Goal: Task Accomplishment & Management: Use online tool/utility

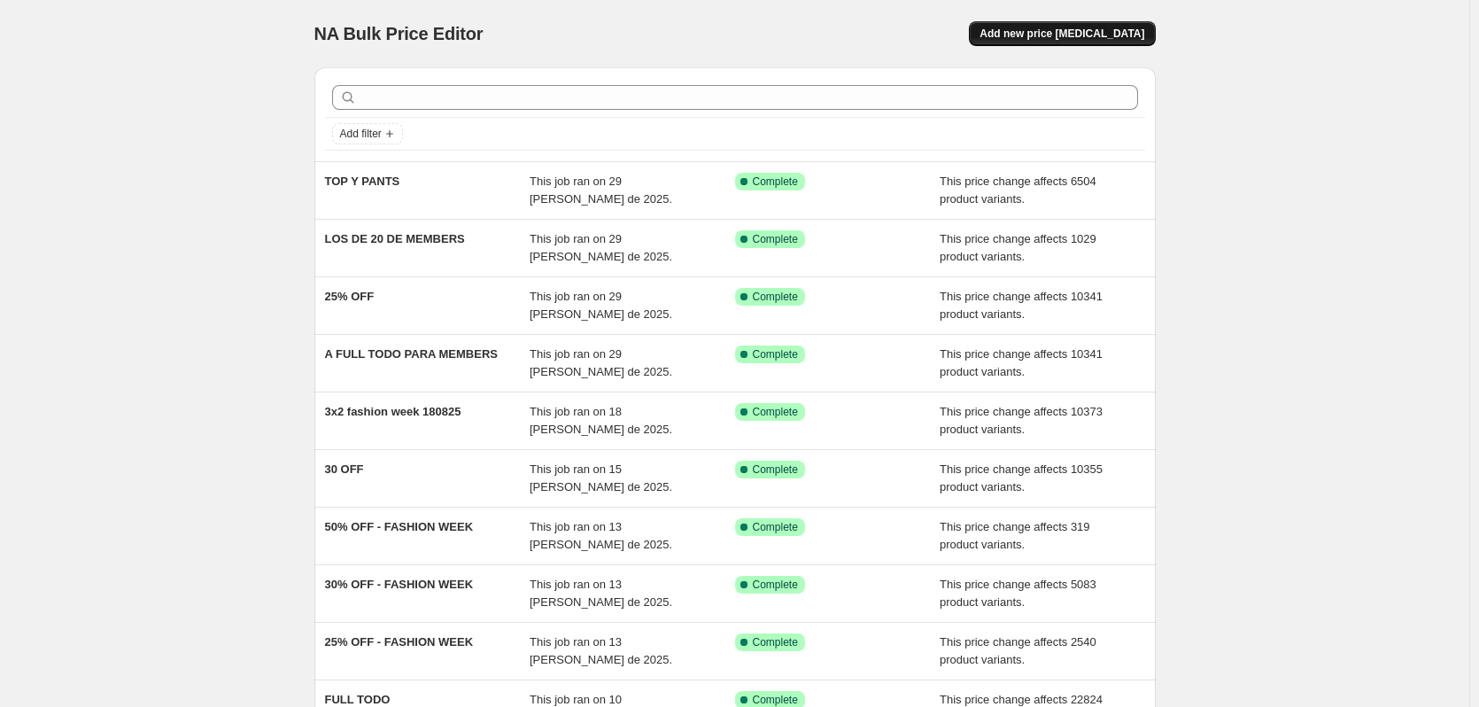
click at [1102, 35] on span "Add new price [MEDICAL_DATA]" at bounding box center [1061, 34] width 165 height 14
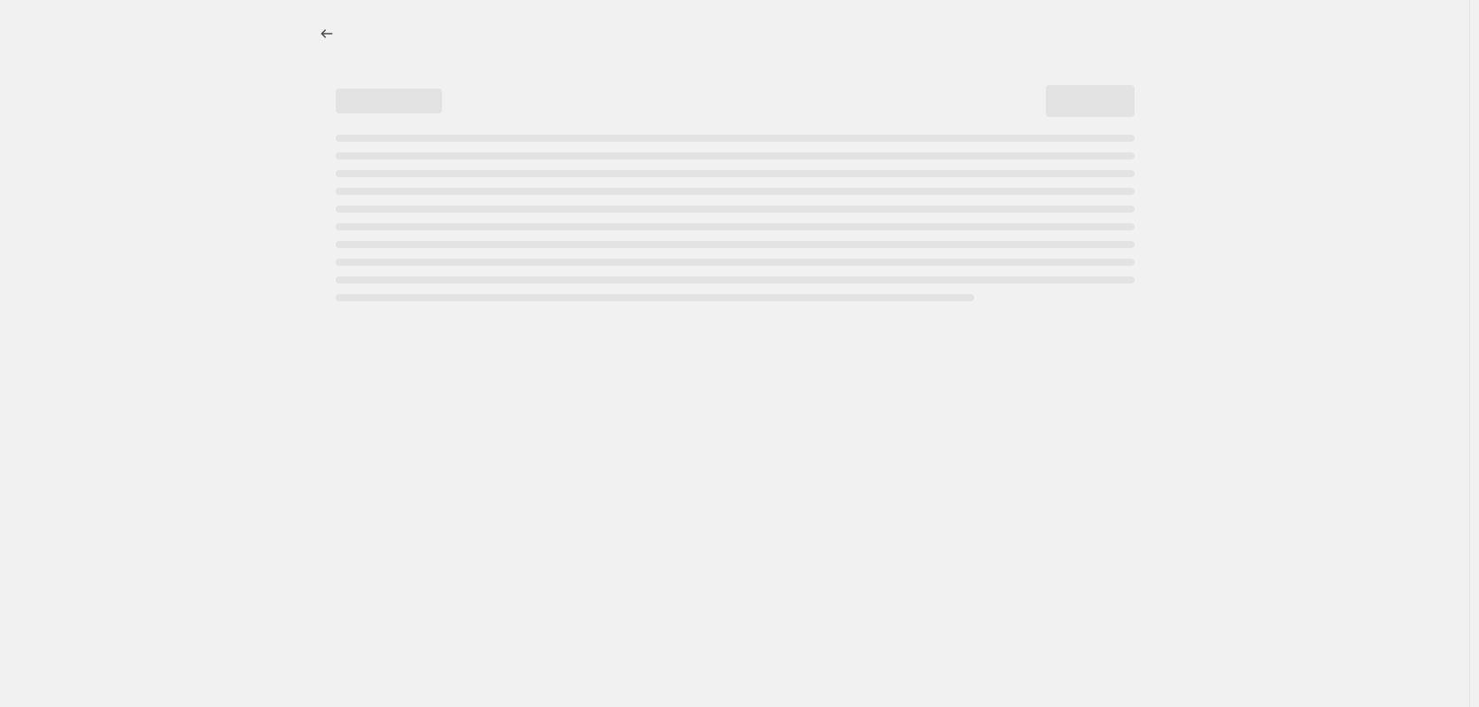
select select "percentage"
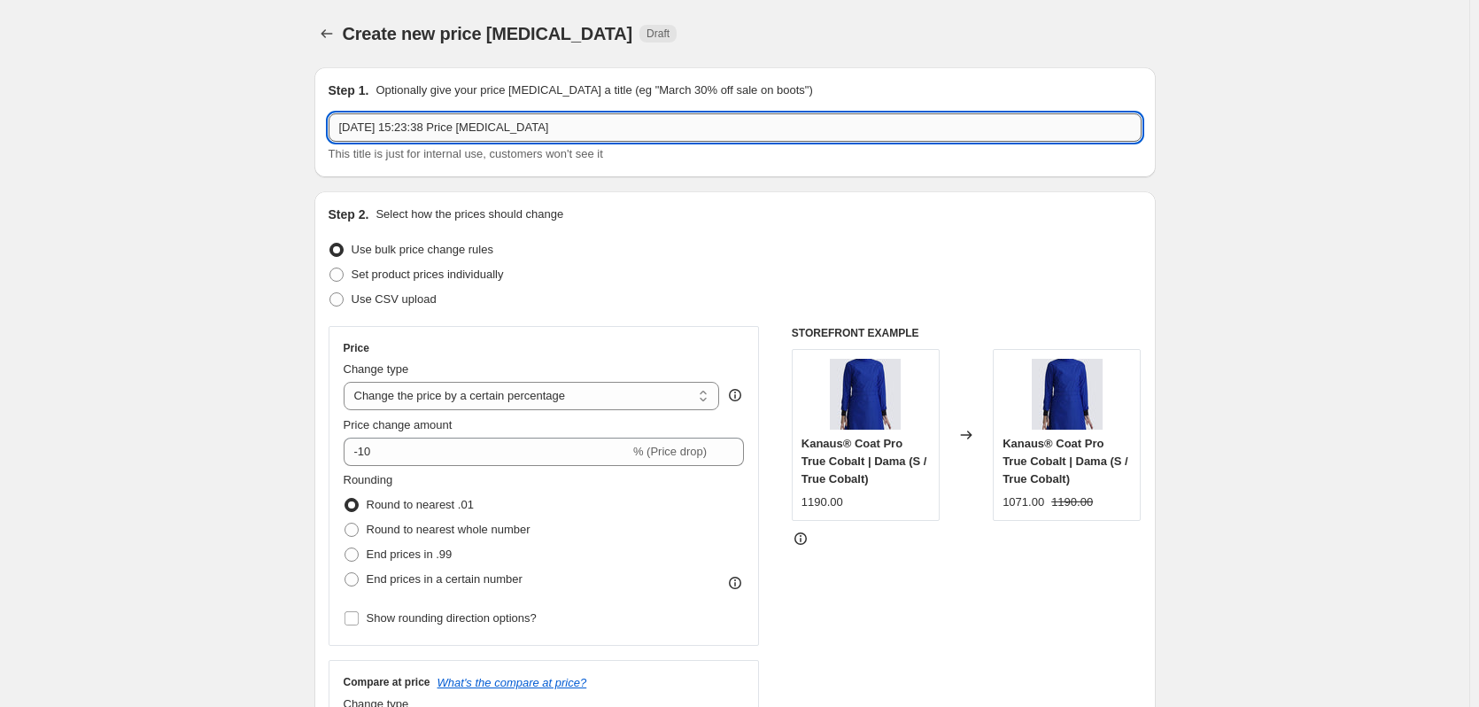
click at [442, 139] on input "[DATE] 15:23:38 Price [MEDICAL_DATA]" at bounding box center [735, 127] width 813 height 28
type input "FULL TODO"
click at [472, 391] on select "Change the price to a certain amount Change the price by a certain amount Chang…" at bounding box center [532, 396] width 376 height 28
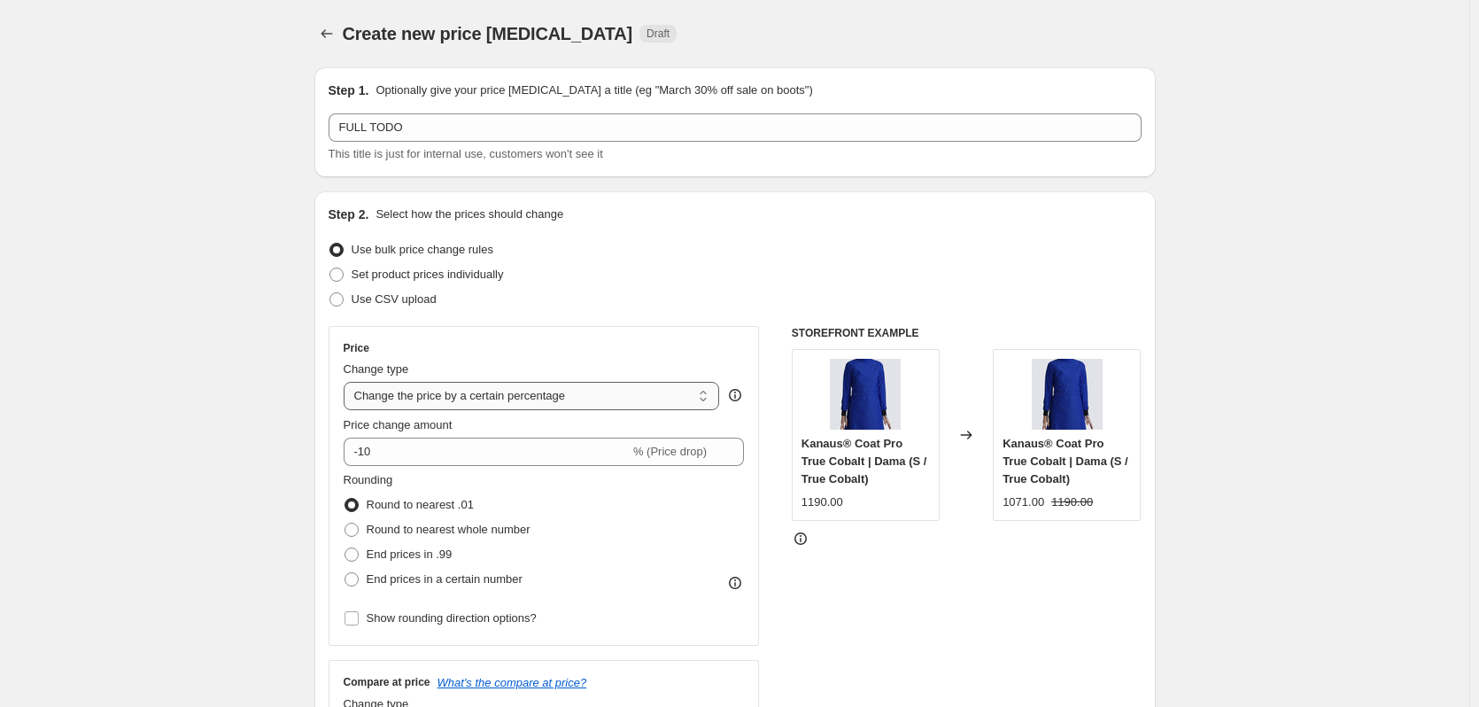
select select "bcap"
click at [347, 382] on select "Change the price to a certain amount Change the price by a certain amount Chang…" at bounding box center [532, 396] width 376 height 28
type input "-12.00"
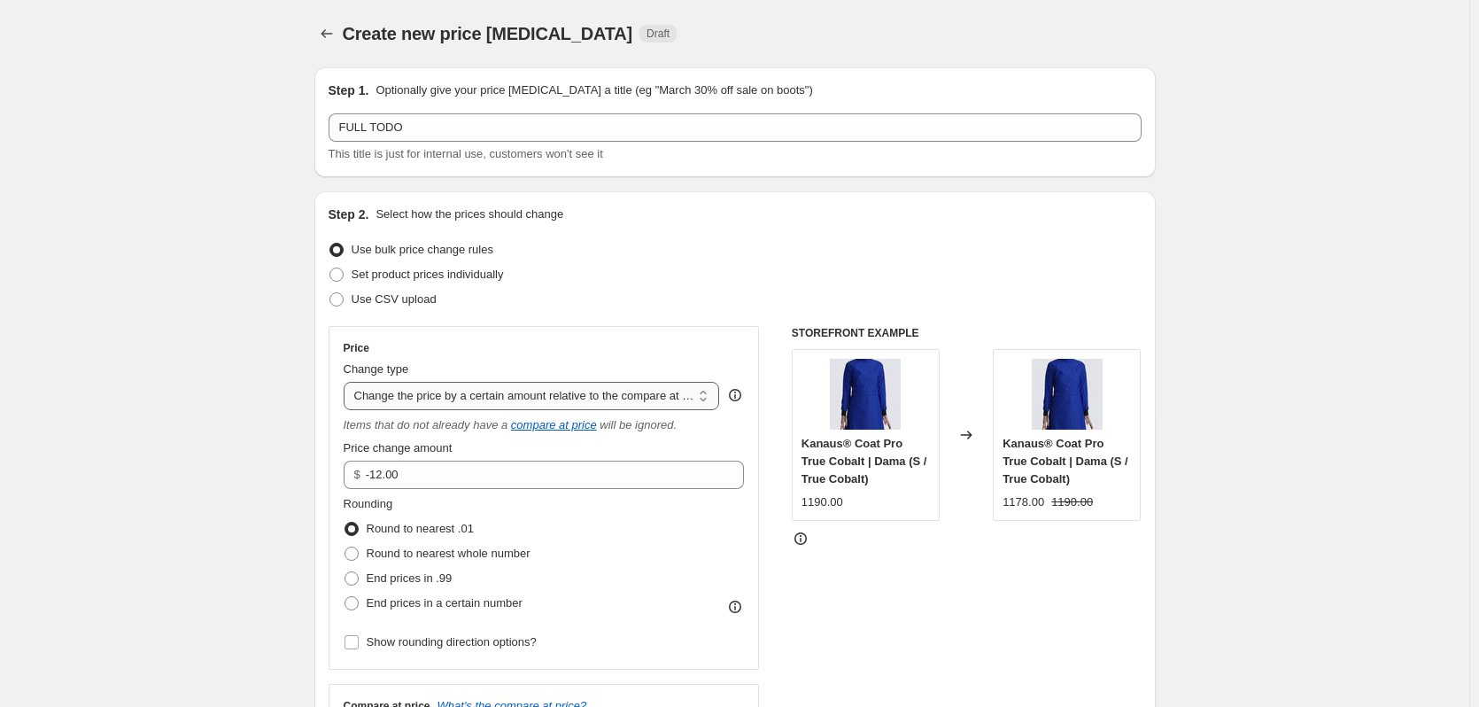
click at [465, 406] on select "Change the price to a certain amount Change the price by a certain amount Chang…" at bounding box center [532, 396] width 376 height 28
select select "pcap"
click at [347, 382] on select "Change the price to a certain amount Change the price by a certain amount Chang…" at bounding box center [532, 396] width 376 height 28
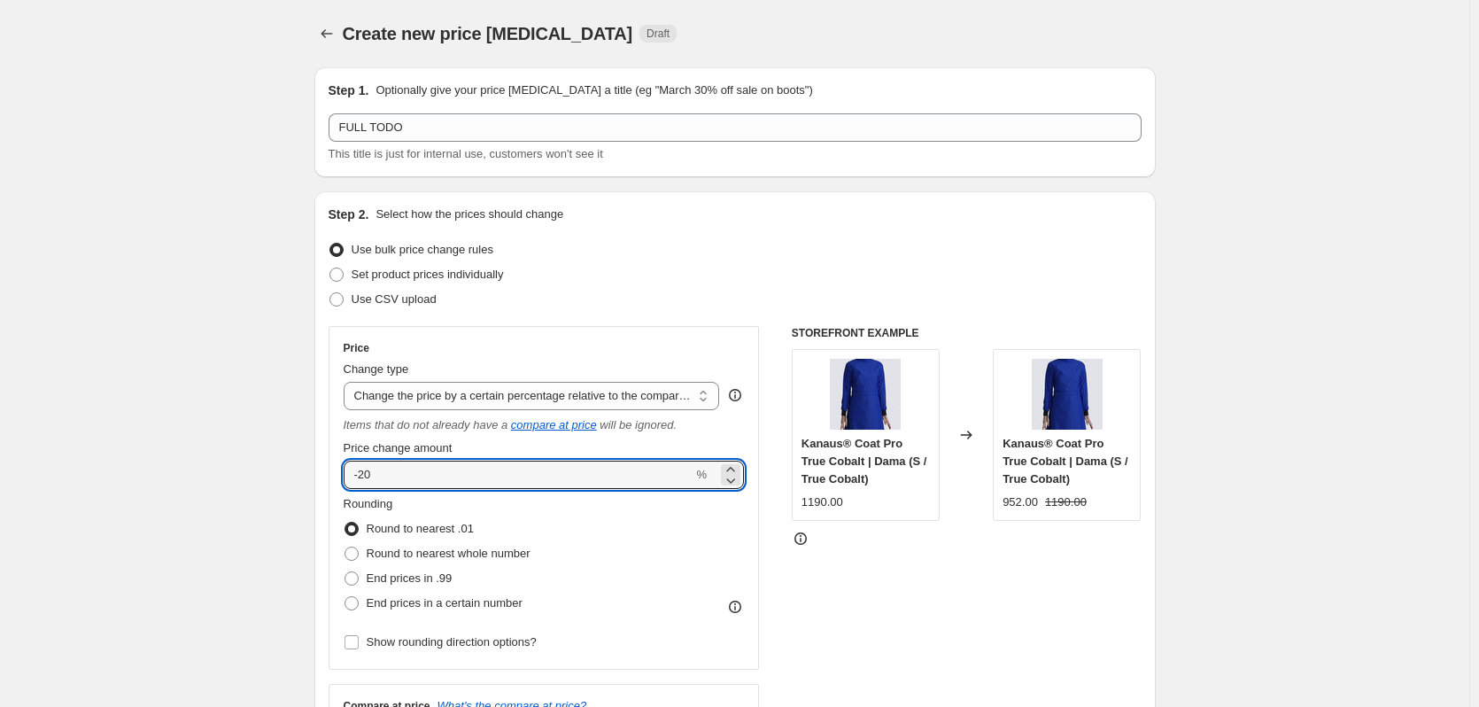
drag, startPoint x: 439, startPoint y: 470, endPoint x: 250, endPoint y: 475, distance: 189.5
type input "0"
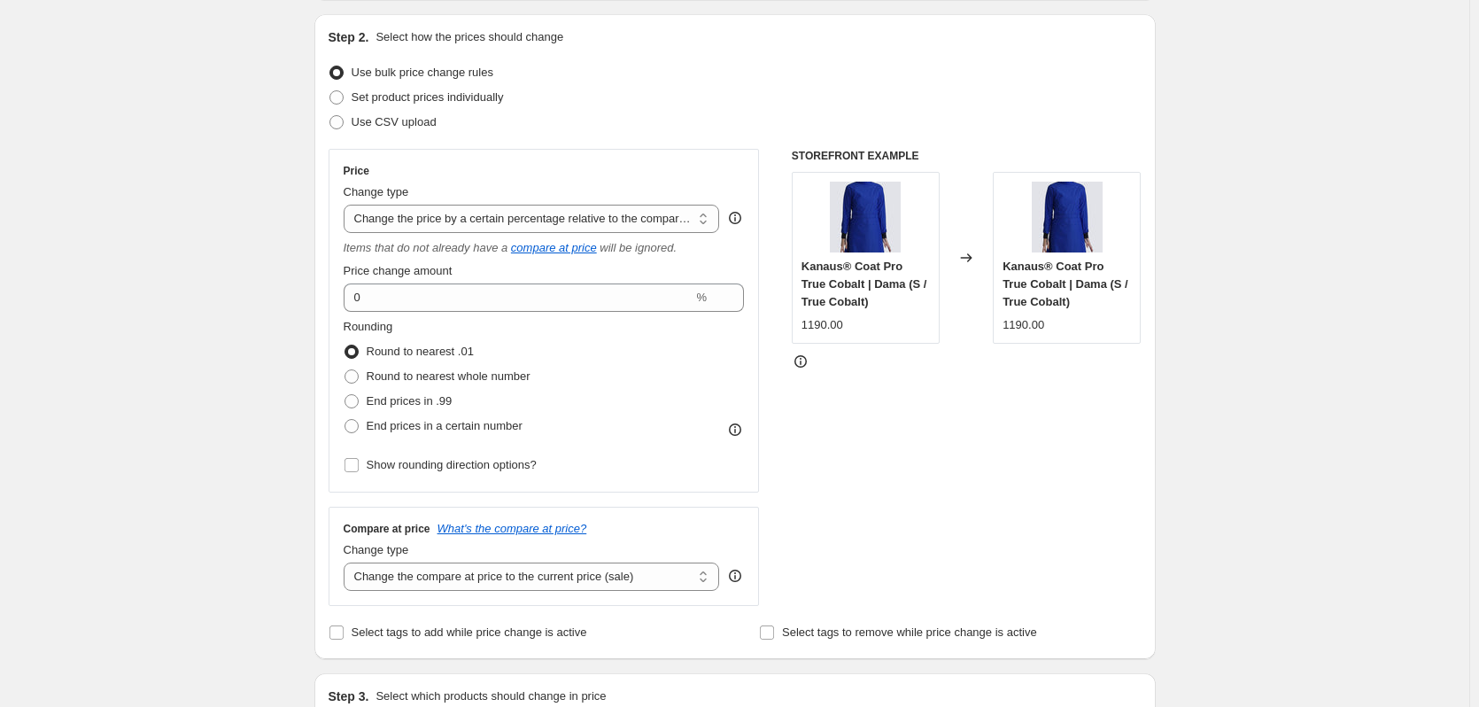
scroll to position [266, 0]
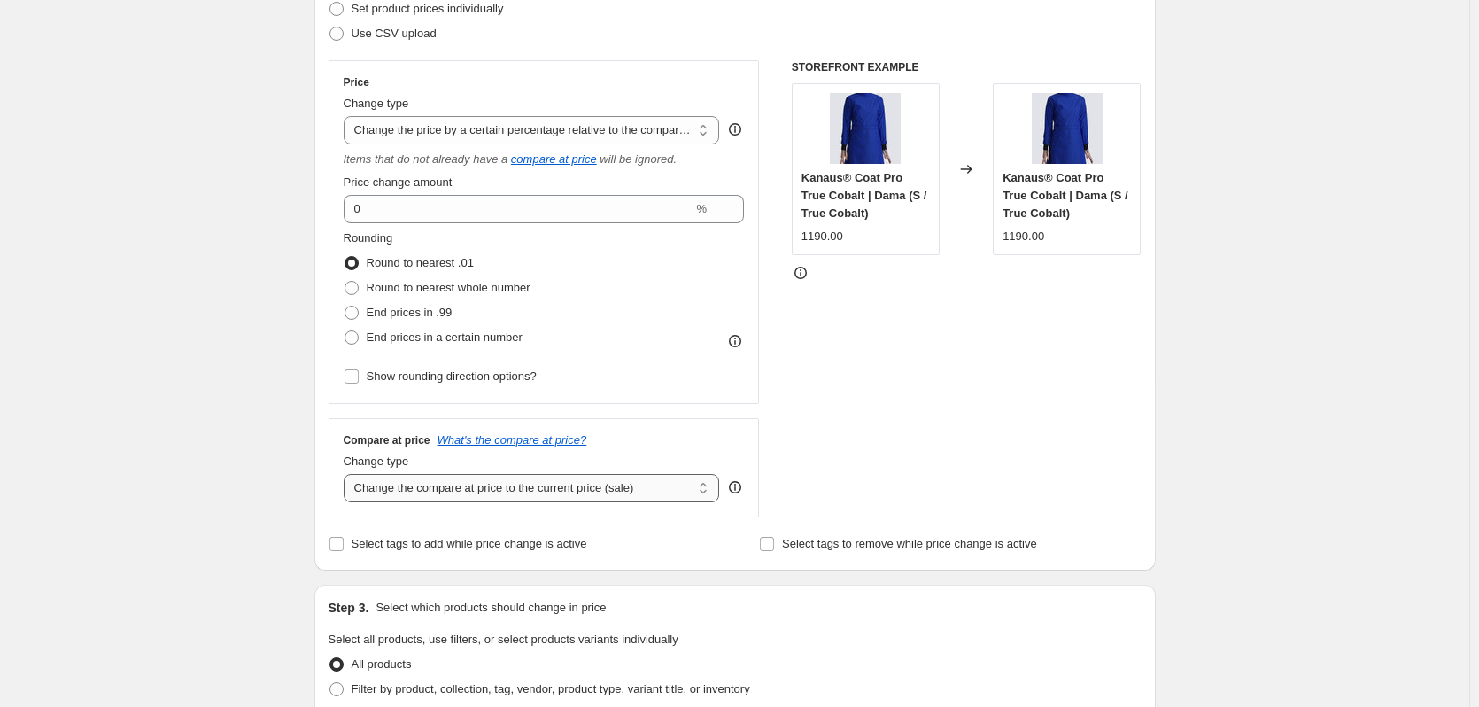
click at [416, 473] on div "Change type Change the compare at price to the current price (sale) Change the …" at bounding box center [532, 477] width 376 height 50
click at [415, 489] on select "Change the compare at price to the current price (sale) Change the compare at p…" at bounding box center [532, 488] width 376 height 28
click at [347, 474] on select "Change the compare at price to the current price (sale) Change the compare at p…" at bounding box center [532, 488] width 376 height 28
click at [421, 501] on select "Change the compare at price to the current price (sale) Change the compare at p…" at bounding box center [532, 488] width 376 height 28
select select "no_change"
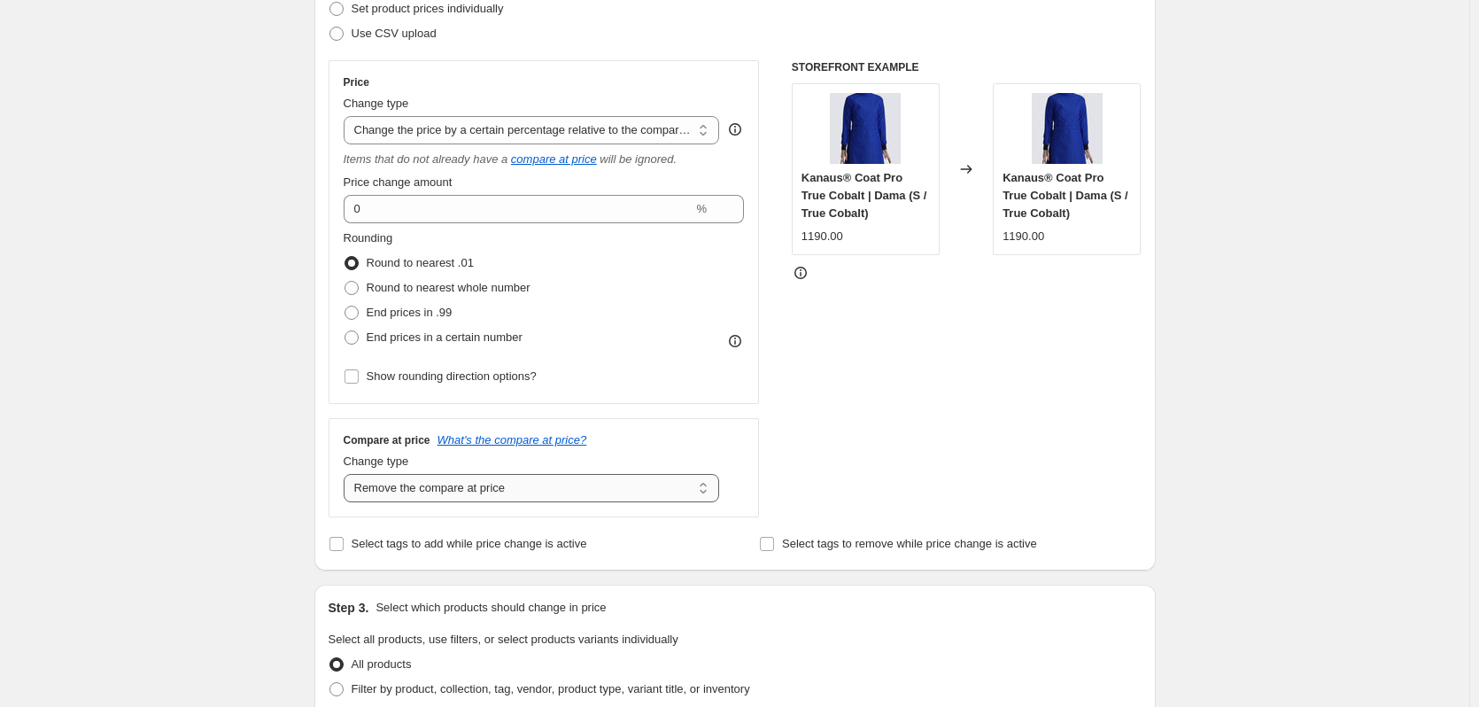
click at [347, 474] on select "Change the compare at price to the current price (sale) Change the compare at p…" at bounding box center [532, 488] width 376 height 28
click at [274, 483] on div "Create new price [MEDICAL_DATA]. This page is ready Create new price [MEDICAL_D…" at bounding box center [734, 644] width 1469 height 1821
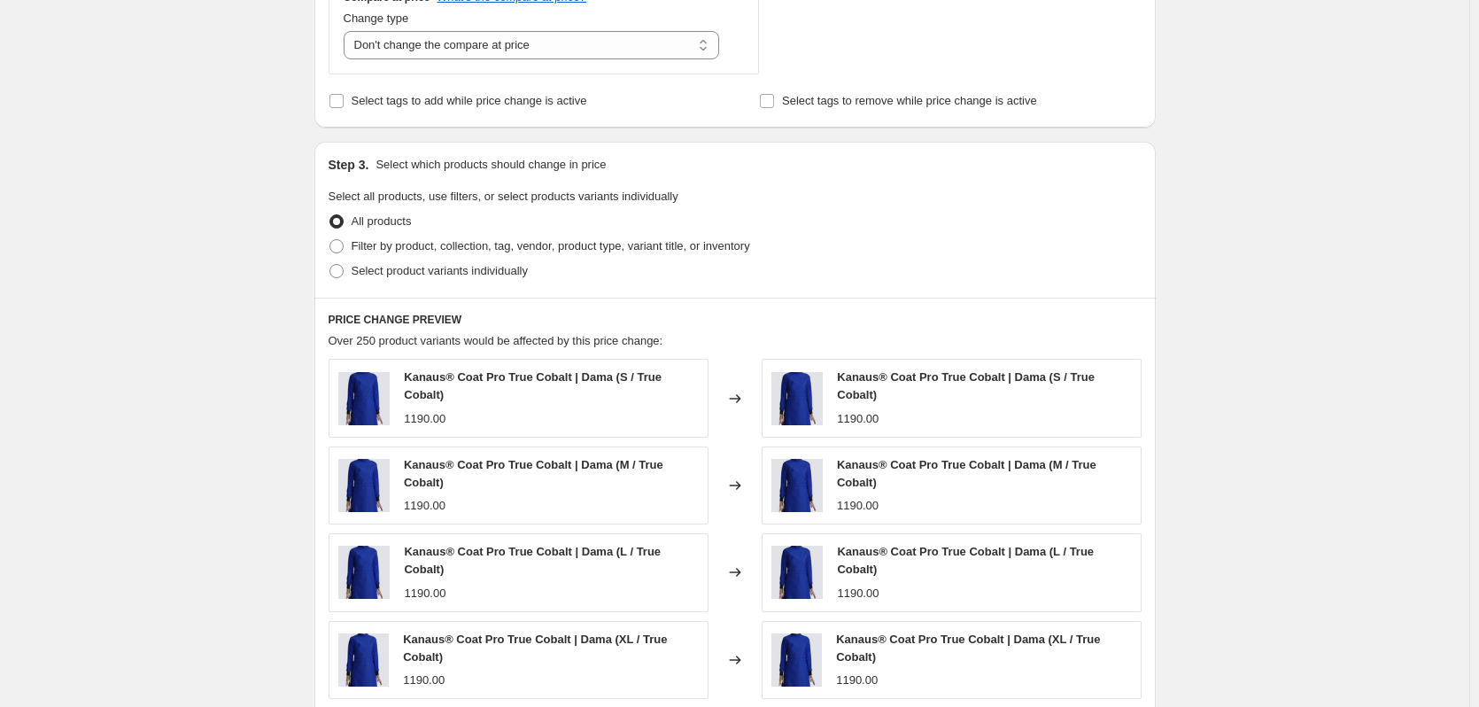
scroll to position [797, 0]
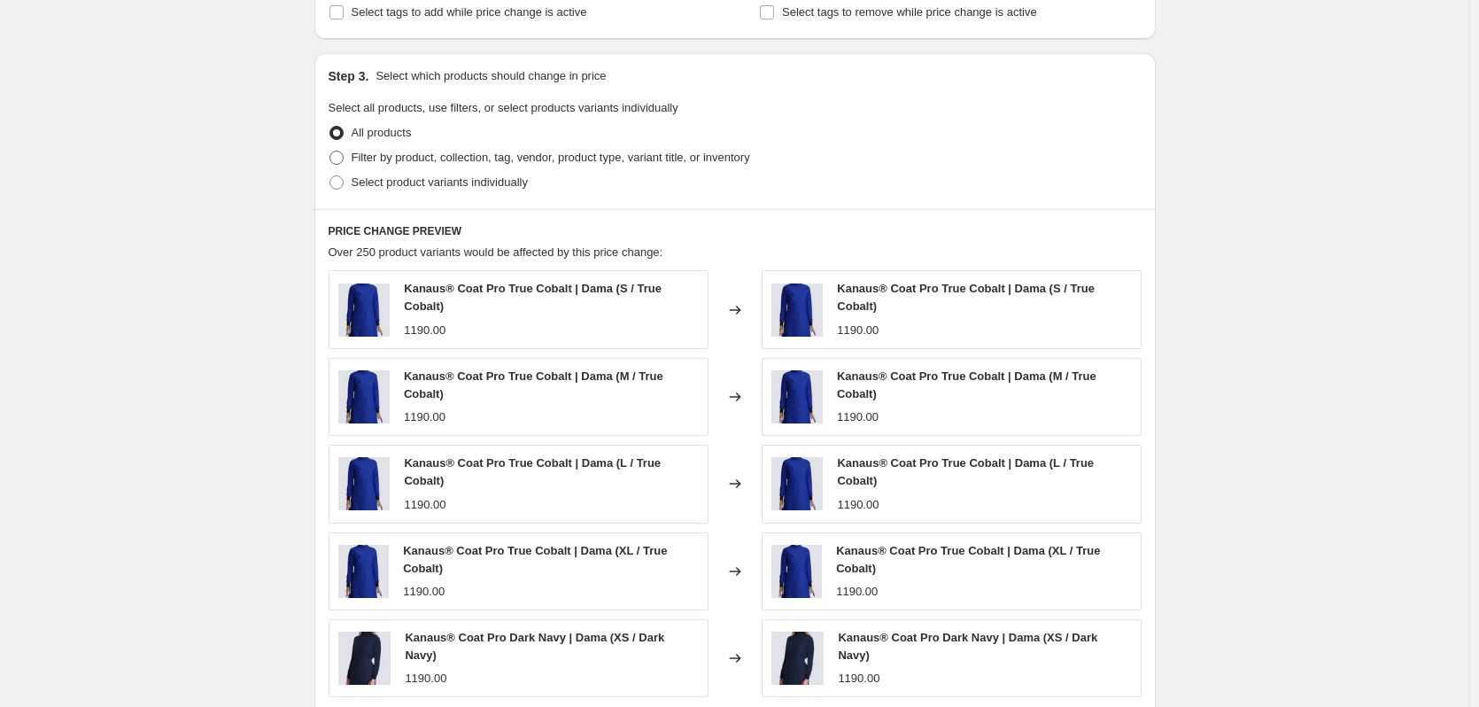
click at [433, 166] on span "Filter by product, collection, tag, vendor, product type, variant title, or inv…" at bounding box center [551, 158] width 398 height 18
click at [330, 151] on input "Filter by product, collection, tag, vendor, product type, variant title, or inv…" at bounding box center [329, 151] width 1 height 1
radio input "true"
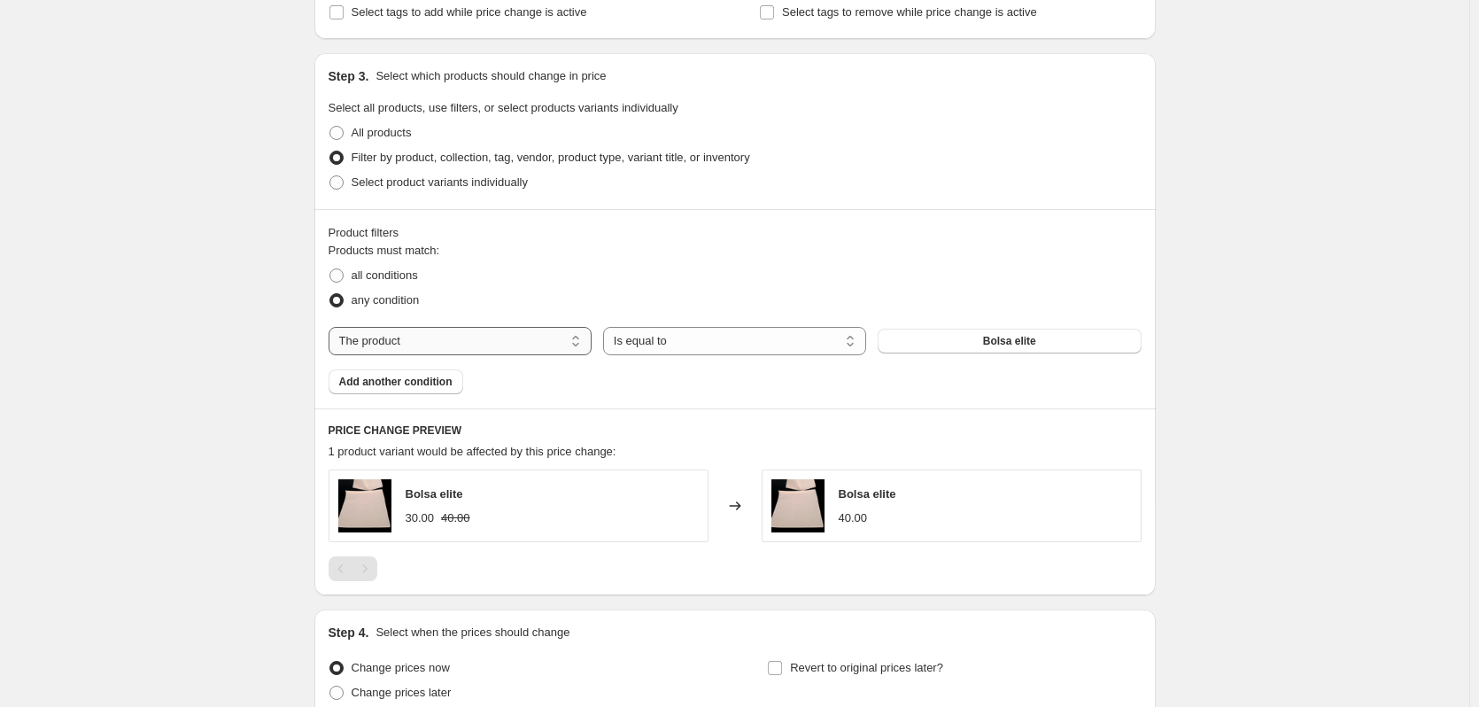
click at [559, 336] on select "The product The product's collection The product's tag The product's vendor The…" at bounding box center [460, 341] width 263 height 28
select select "tag"
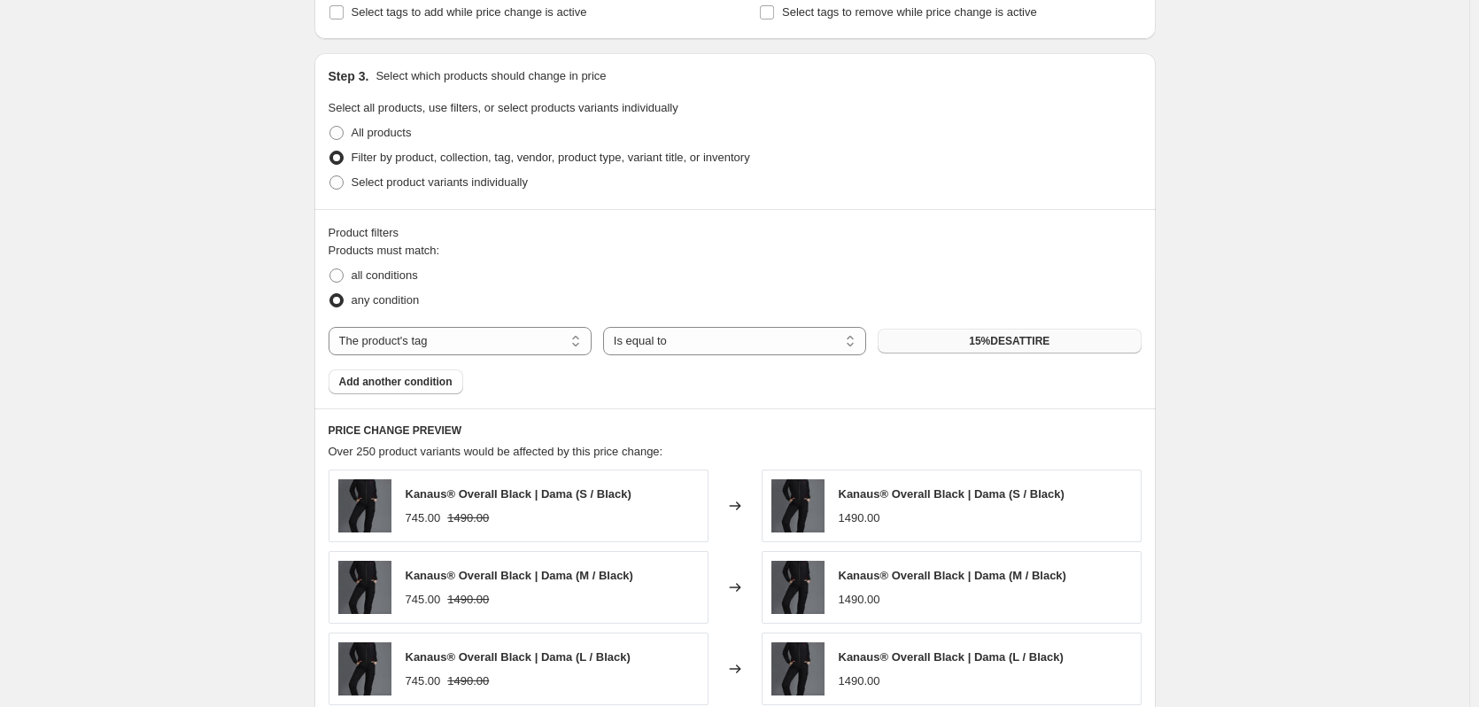
click at [952, 329] on button "15%DESATTIRE" at bounding box center [1009, 341] width 263 height 25
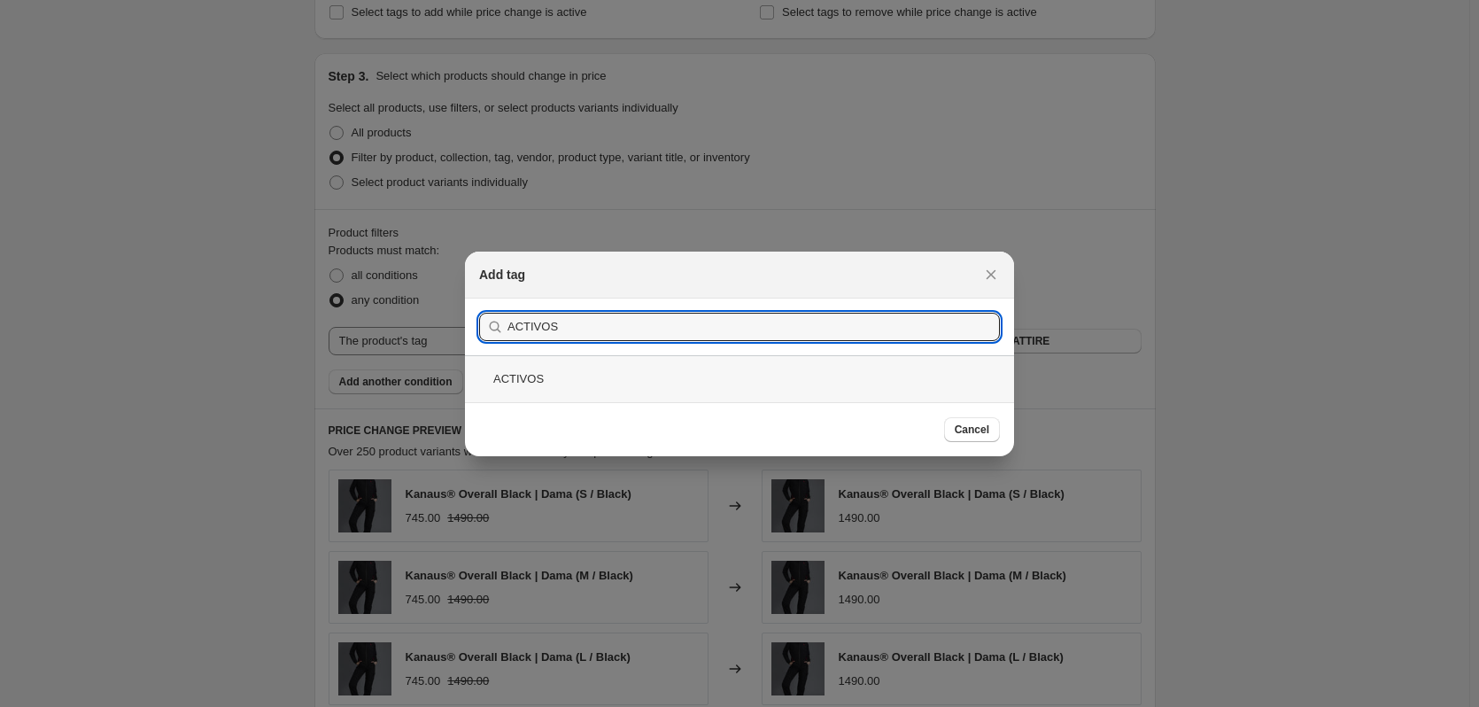
type input "ACTIVOS"
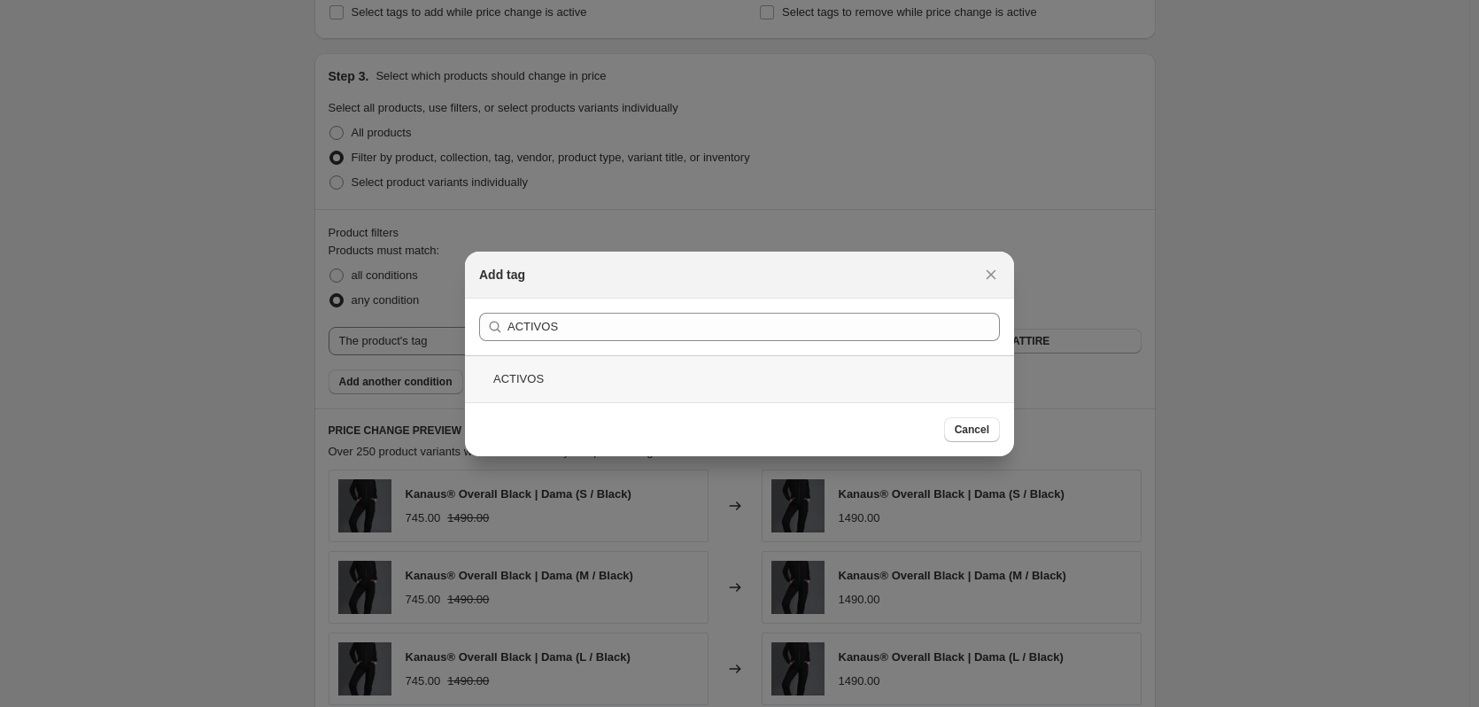
click at [545, 375] on div "ACTIVOS" at bounding box center [739, 378] width 549 height 47
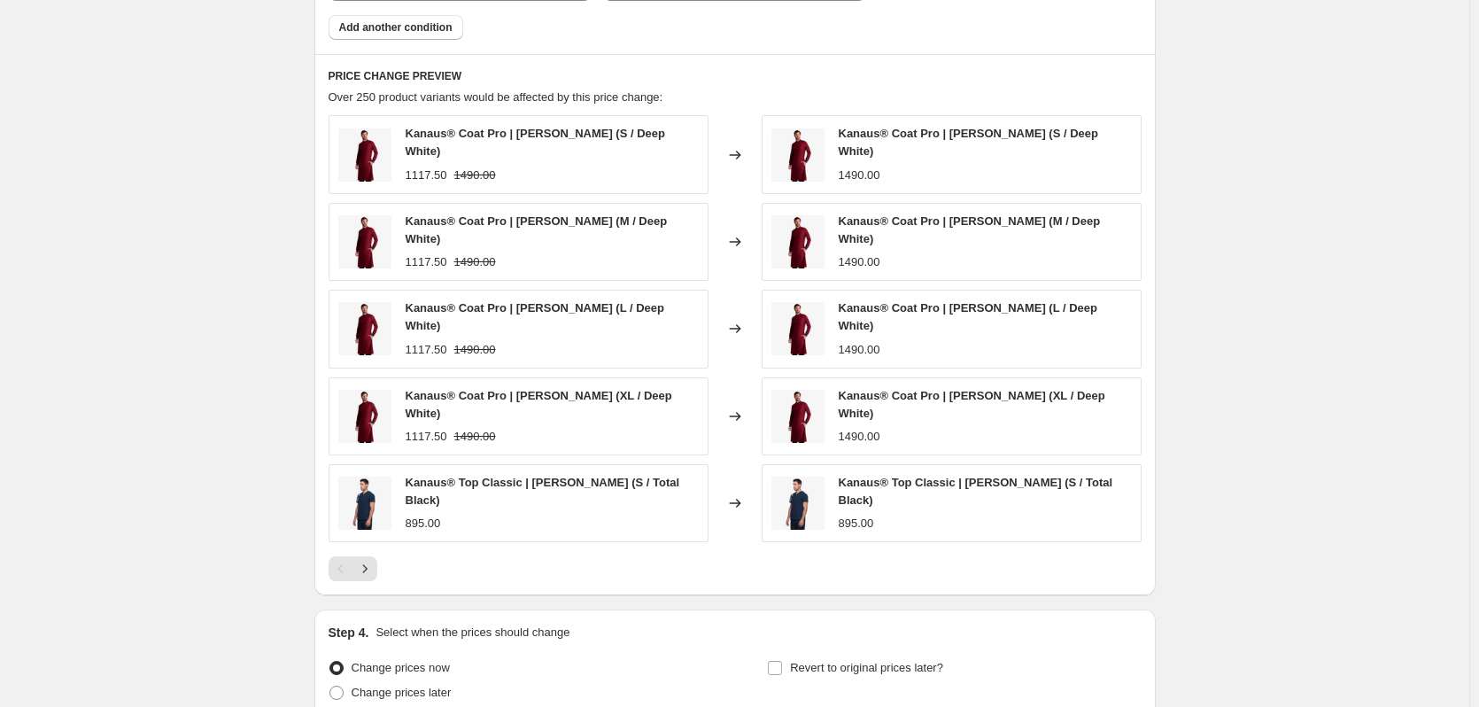
scroll to position [1240, 0]
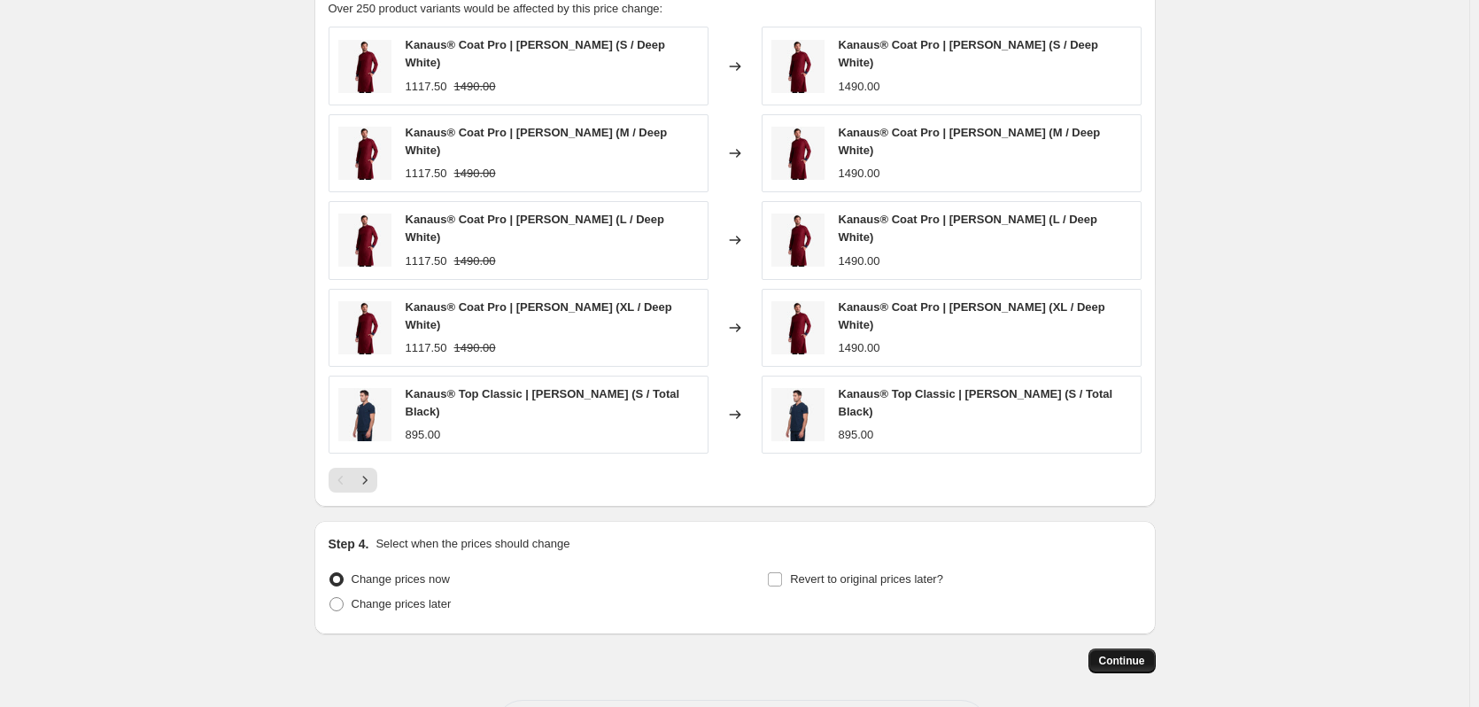
click at [1121, 653] on span "Continue" at bounding box center [1122, 660] width 46 height 14
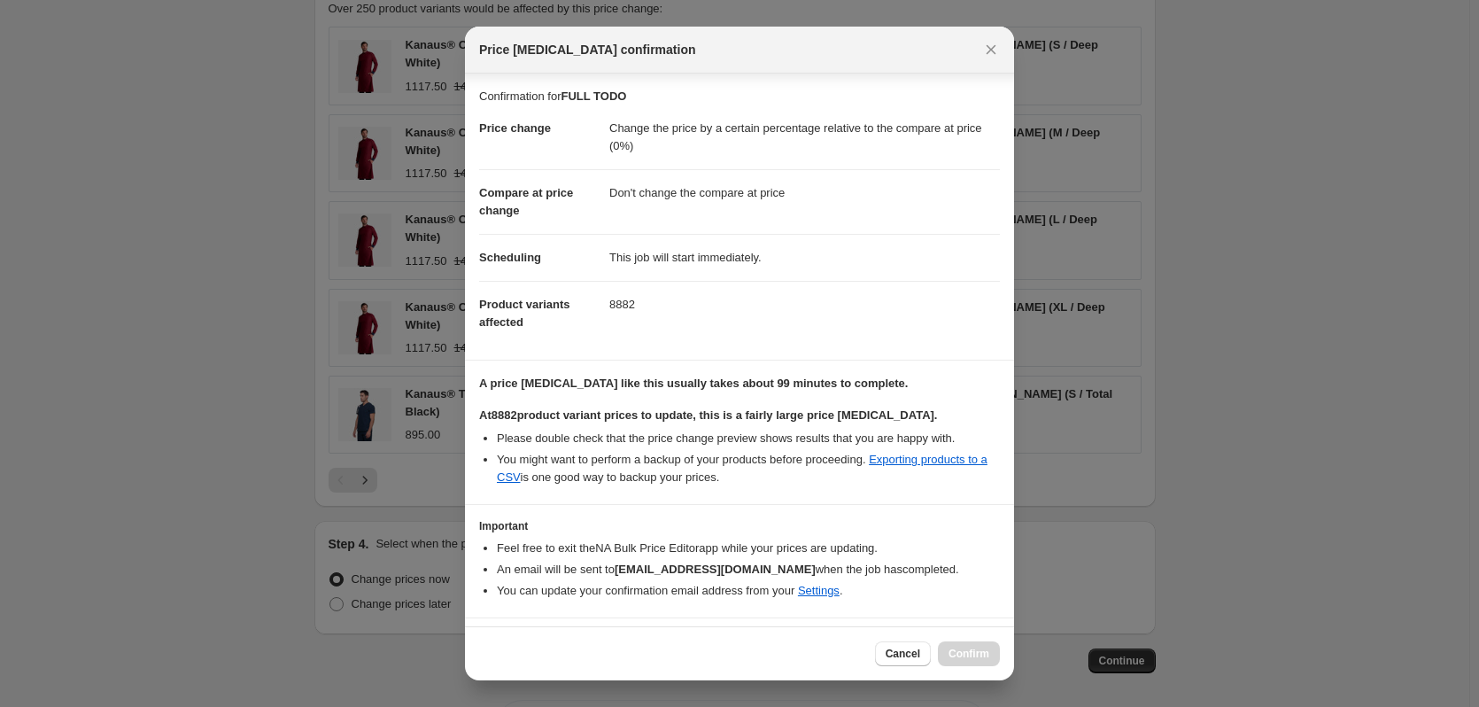
scroll to position [45, 0]
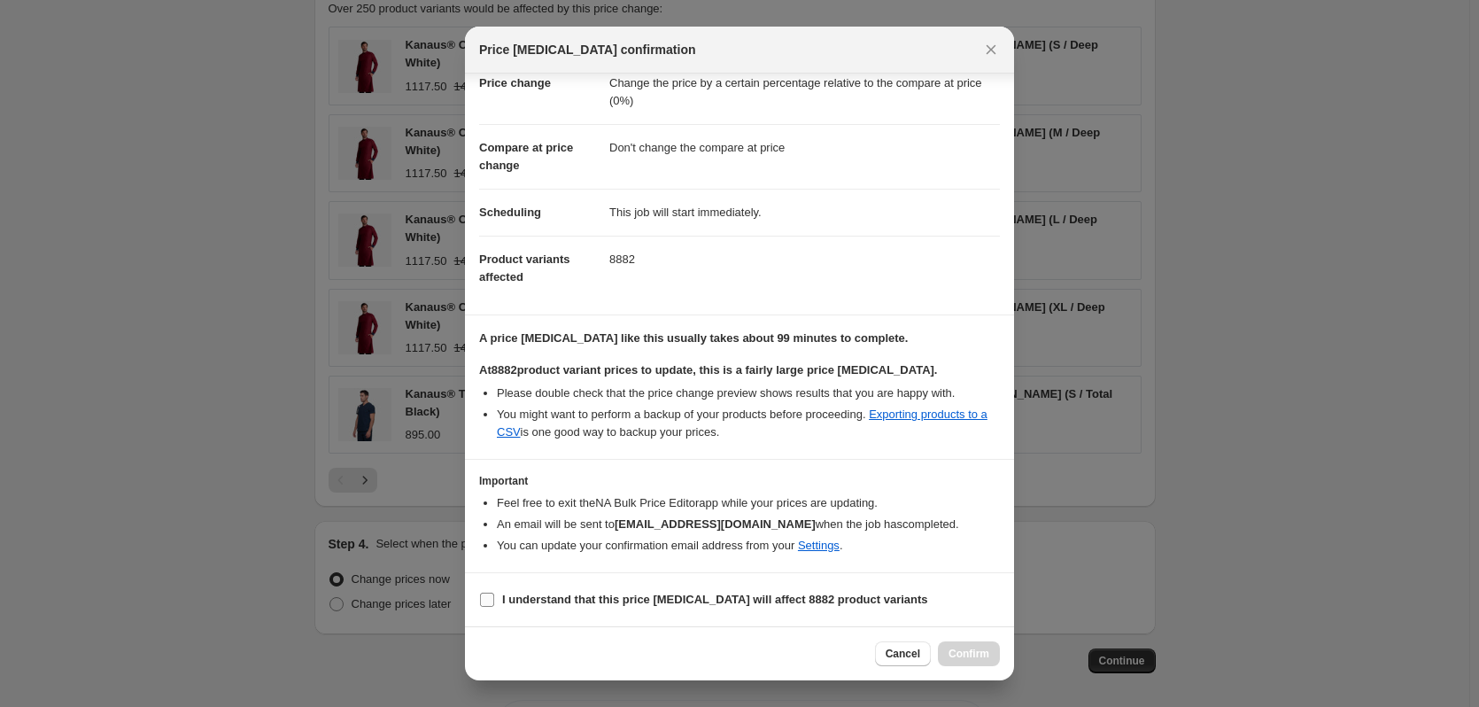
drag, startPoint x: 556, startPoint y: 586, endPoint x: 553, endPoint y: 602, distance: 16.2
click at [556, 588] on label "I understand that this price [MEDICAL_DATA] will affect 8882 product variants" at bounding box center [703, 599] width 449 height 25
click at [561, 596] on b "I understand that this price [MEDICAL_DATA] will affect 8882 product variants" at bounding box center [715, 598] width 426 height 13
click at [494, 596] on input "I understand that this price [MEDICAL_DATA] will affect 8882 product variants" at bounding box center [487, 599] width 14 height 14
checkbox input "true"
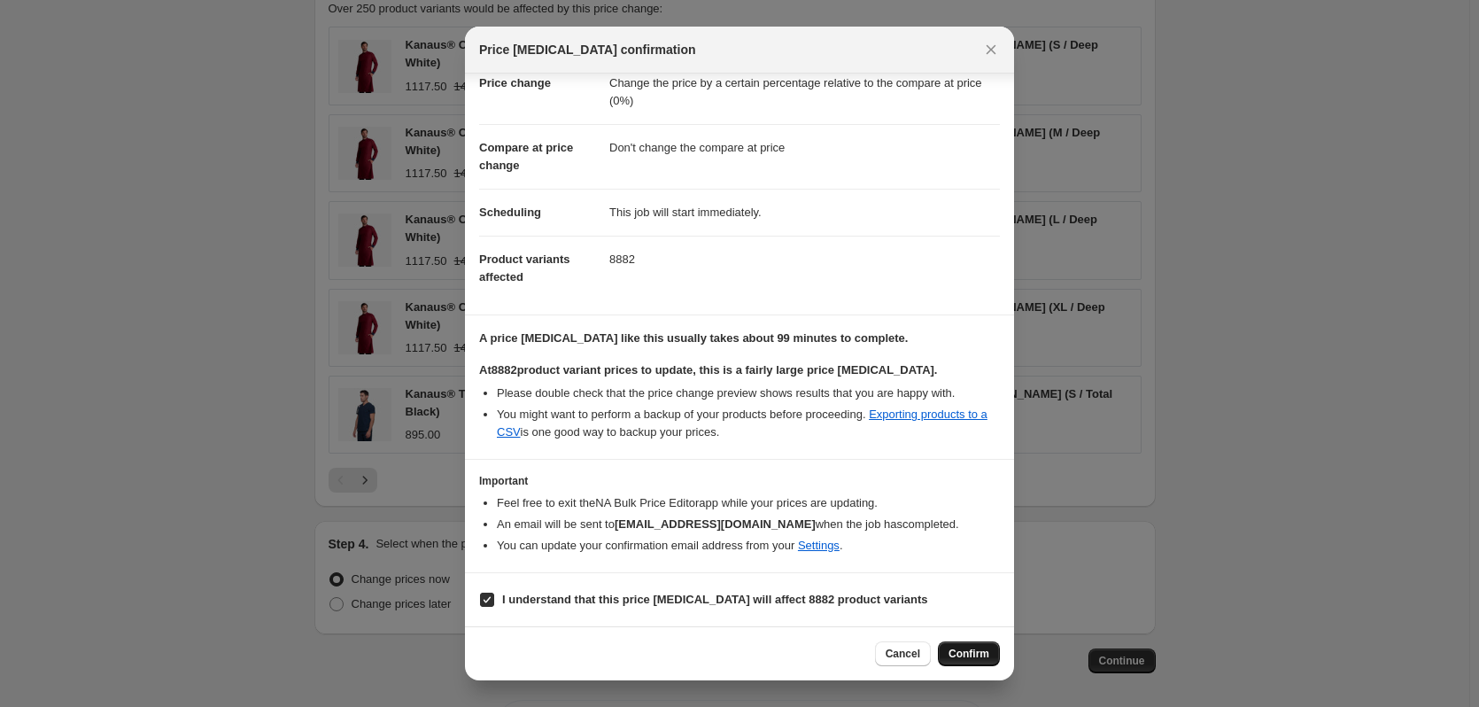
click at [969, 654] on span "Confirm" at bounding box center [968, 653] width 41 height 14
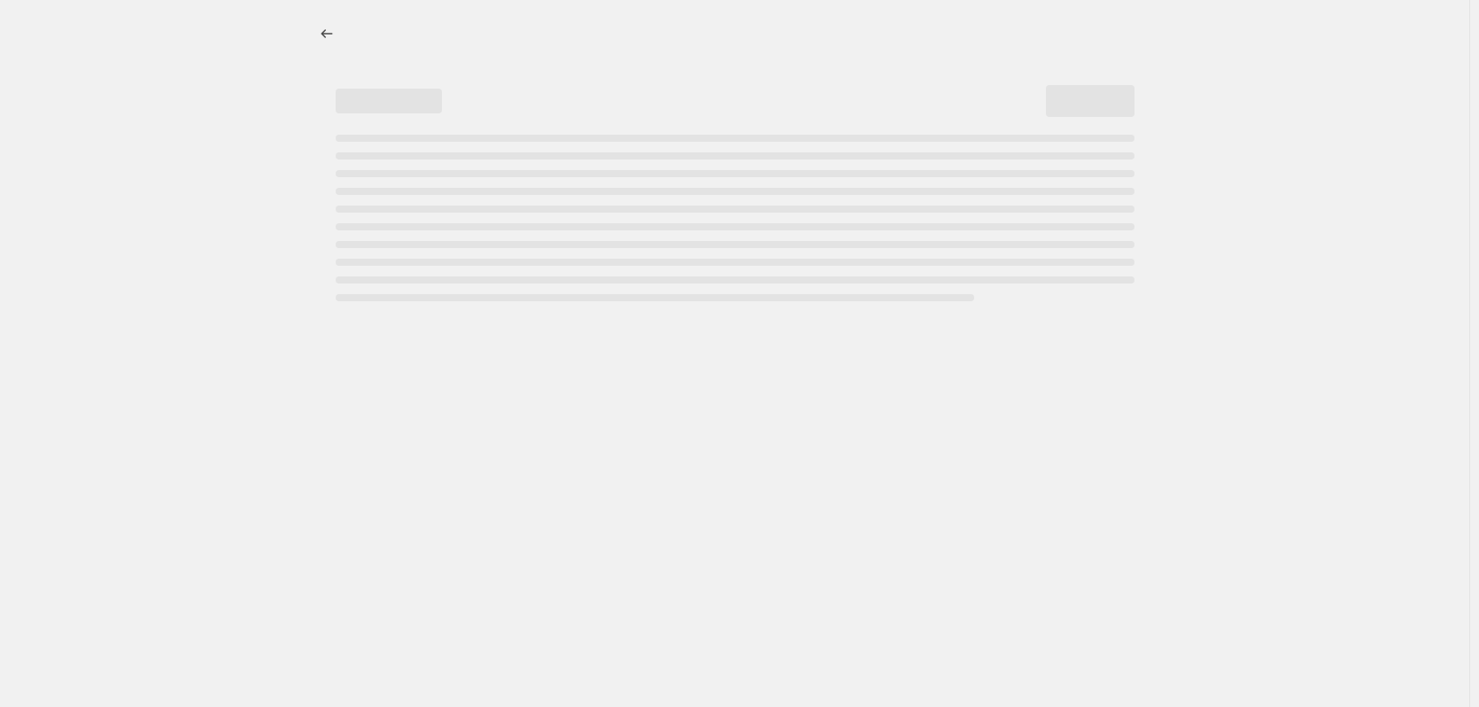
select select "pcap"
select select "no_change"
select select "tag"
select select "pcap"
select select "no_change"
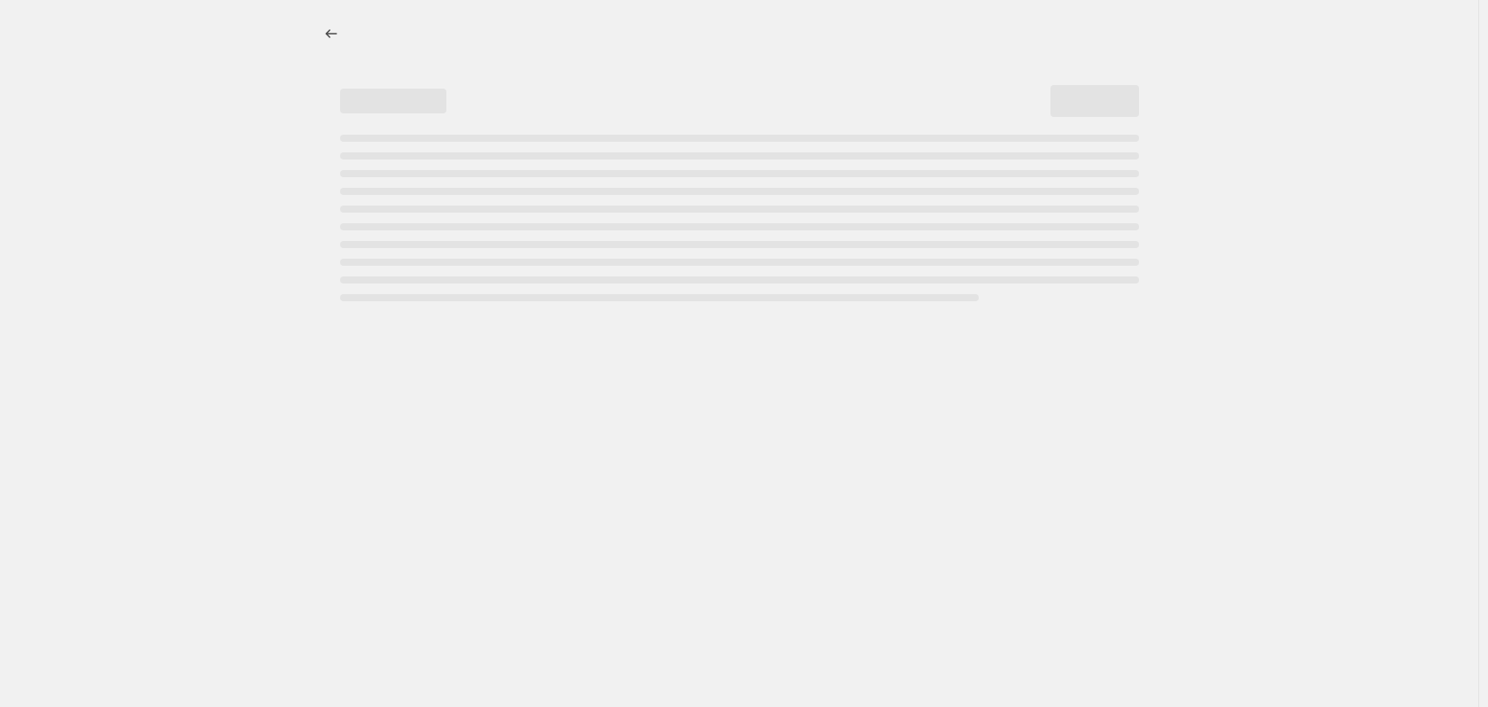
select select "tag"
